Goal: Task Accomplishment & Management: Use online tool/utility

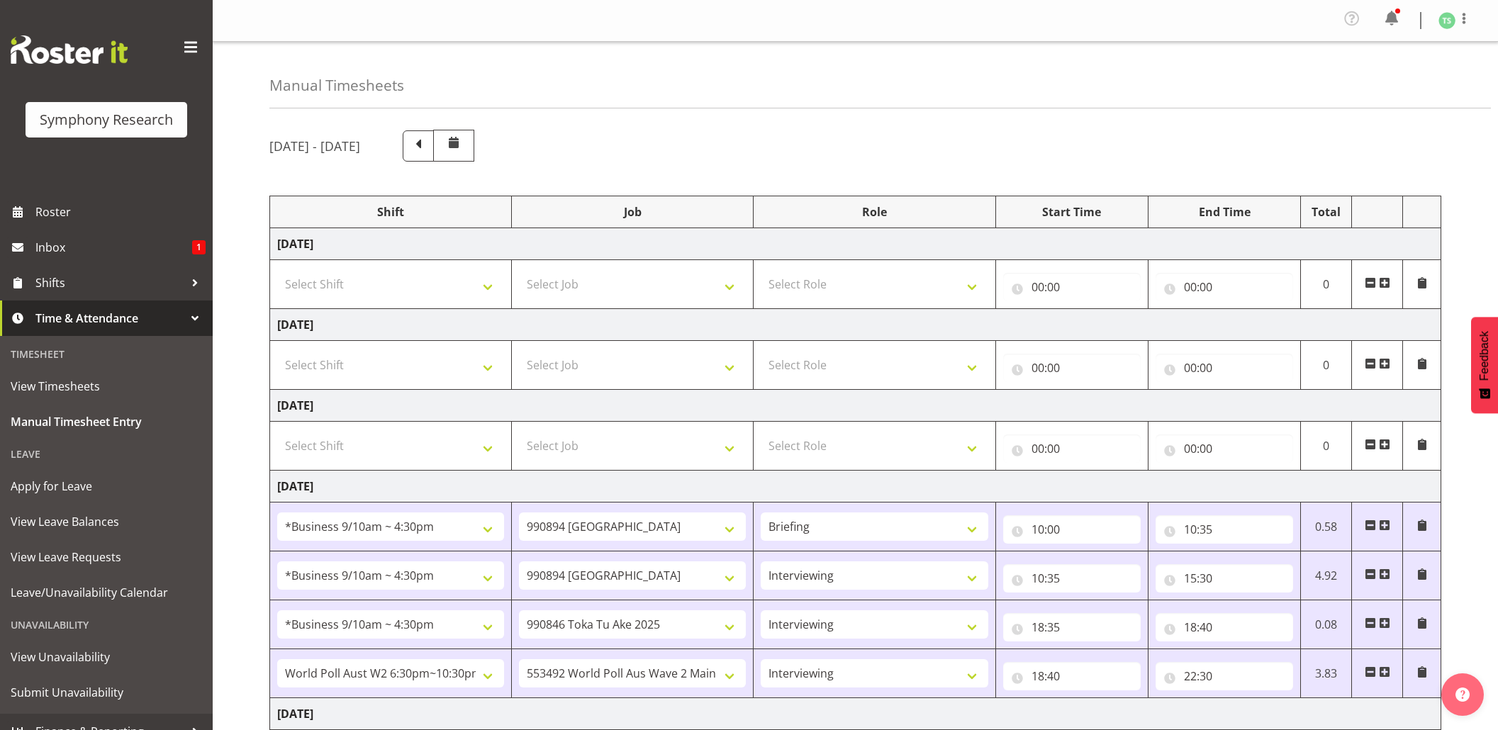
select select "26078"
select select "10576"
select select "26078"
select select "10576"
select select "47"
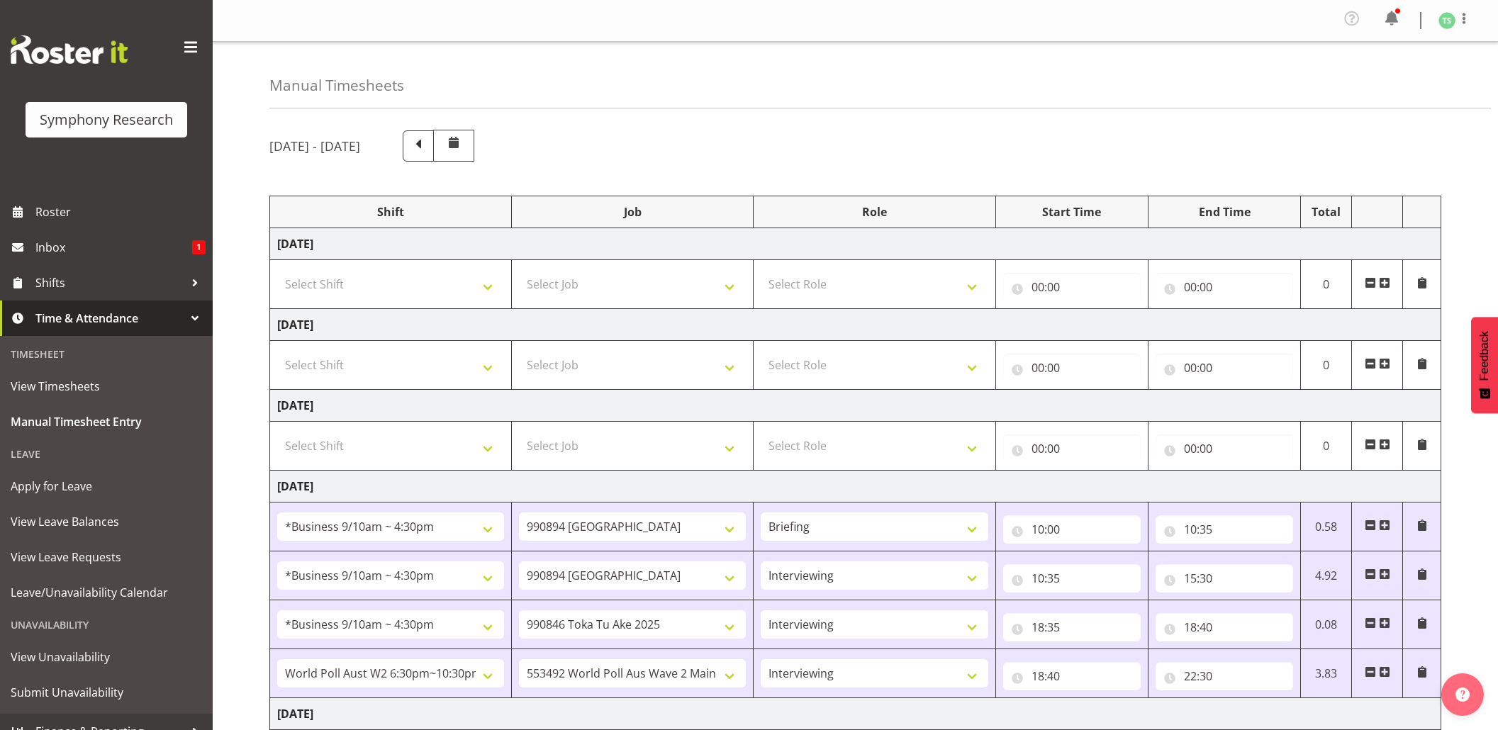
select select "26078"
select select "9426"
select select "47"
select select "56692"
select select "10499"
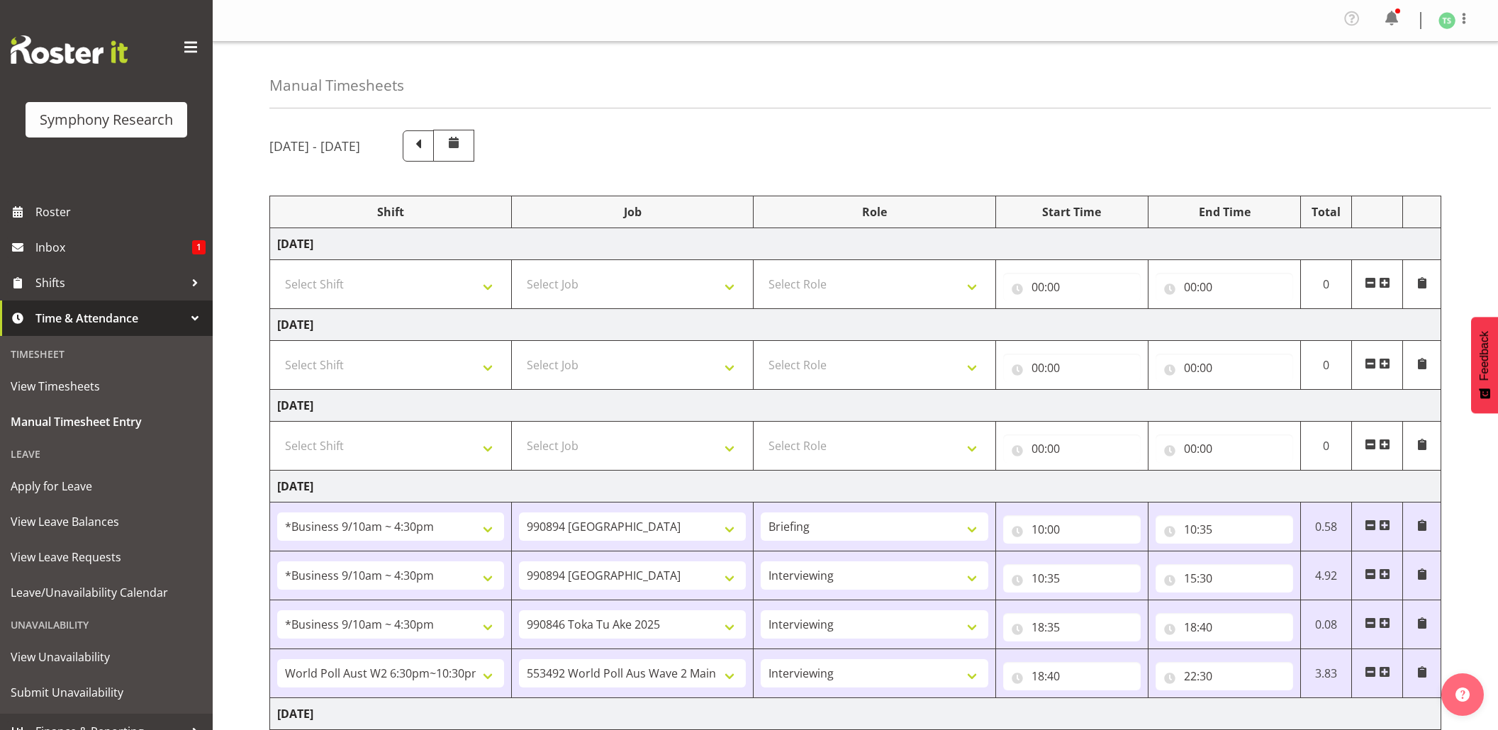
select select "47"
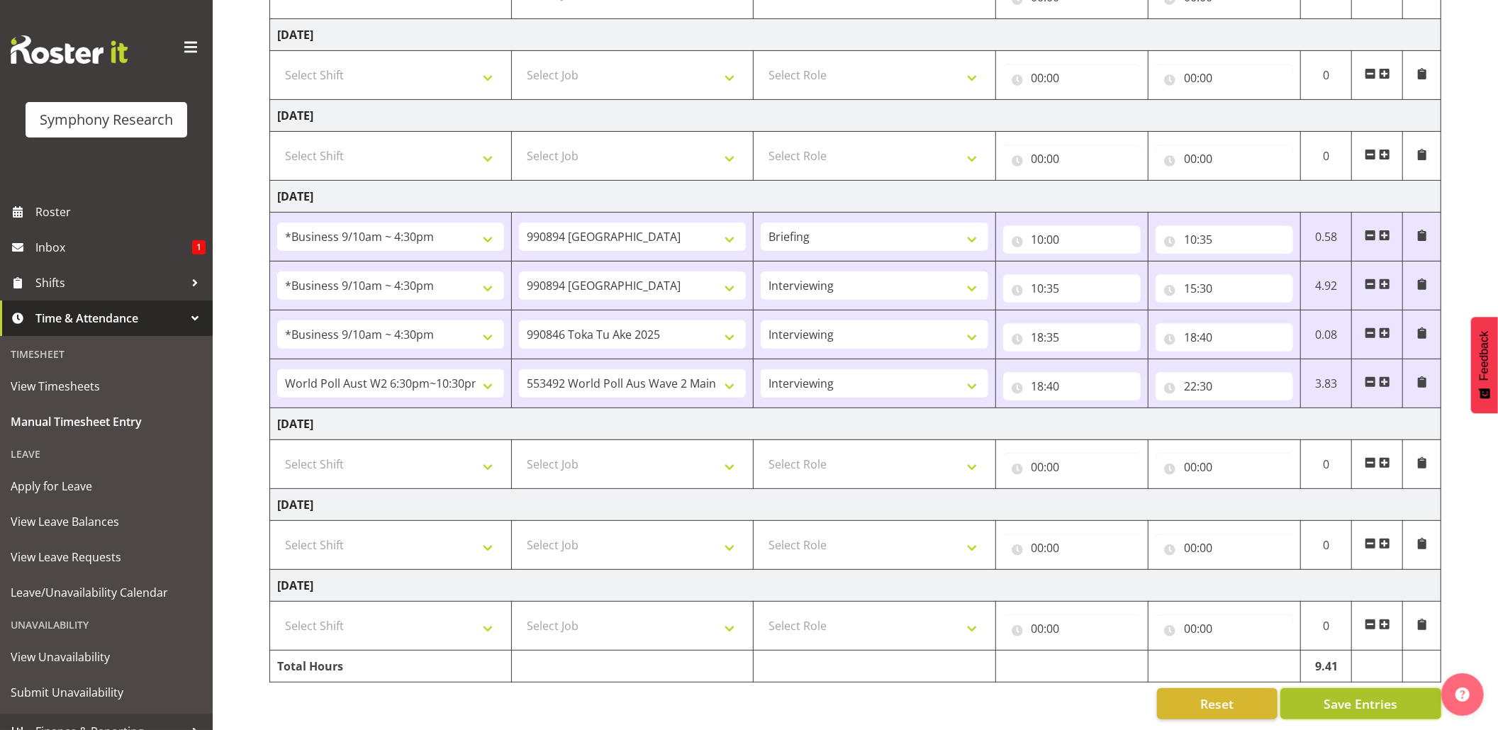
click at [1327, 695] on span "Save Entries" at bounding box center [1360, 704] width 74 height 18
